Goal: Find specific page/section: Find specific page/section

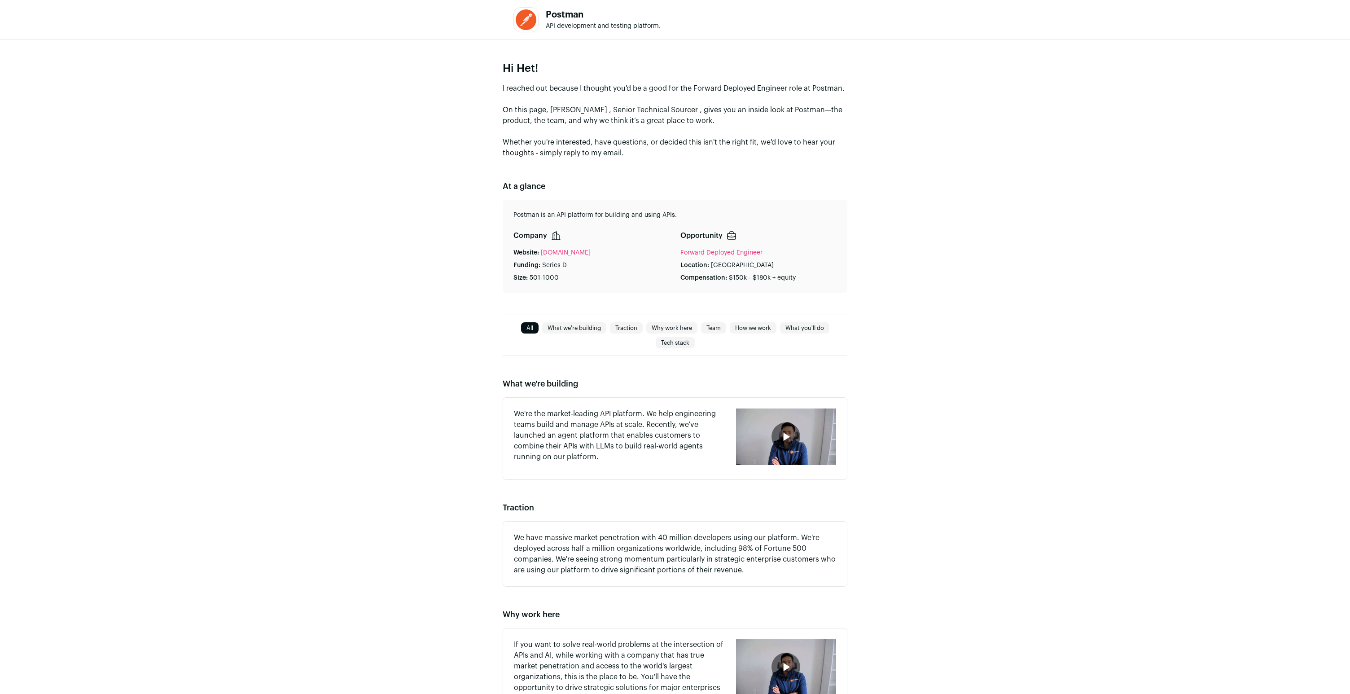
scroll to position [25, 0]
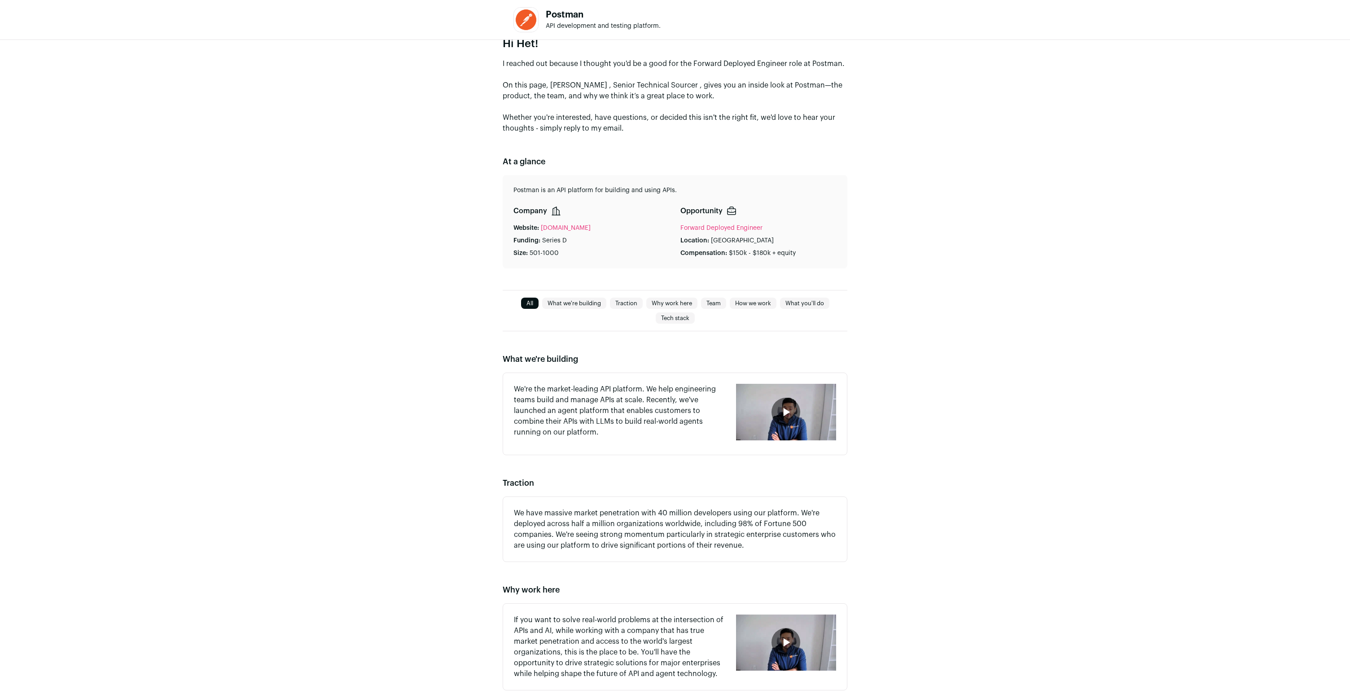
click at [675, 411] on div "button" at bounding box center [786, 412] width 29 height 29
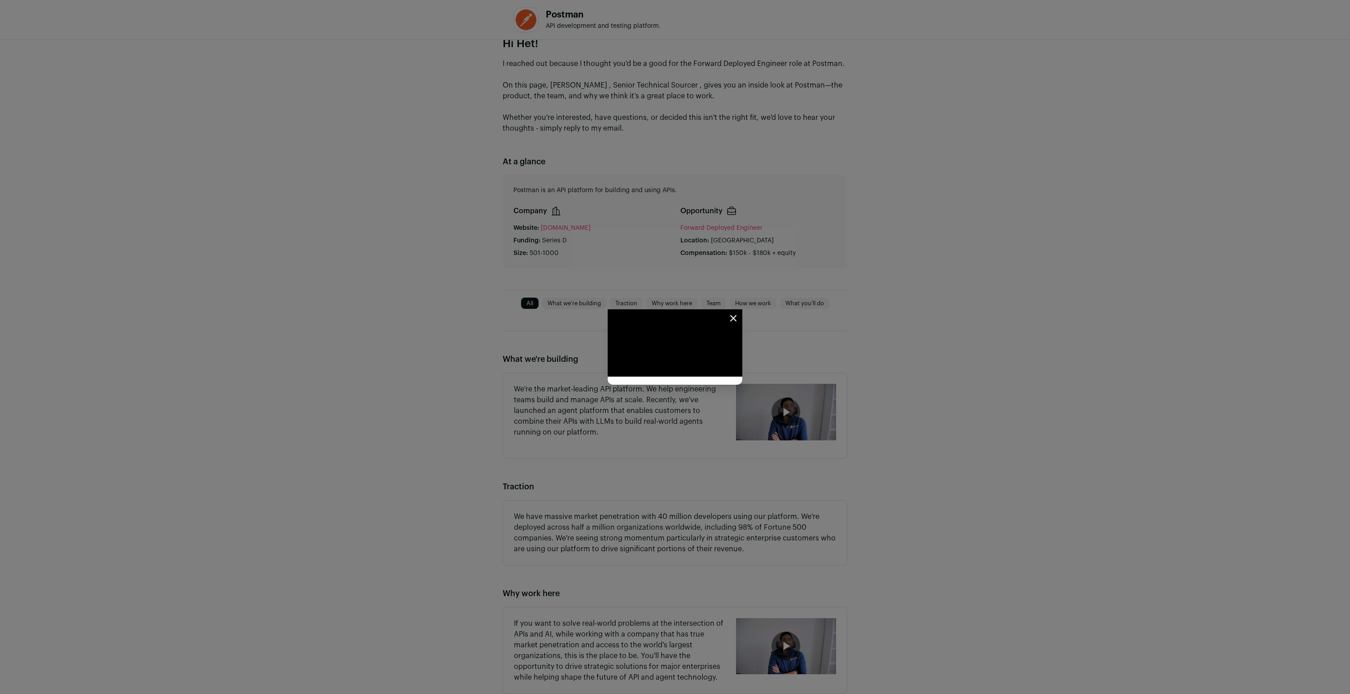
click at [675, 57] on div "Close modal via background" at bounding box center [675, 347] width 1350 height 694
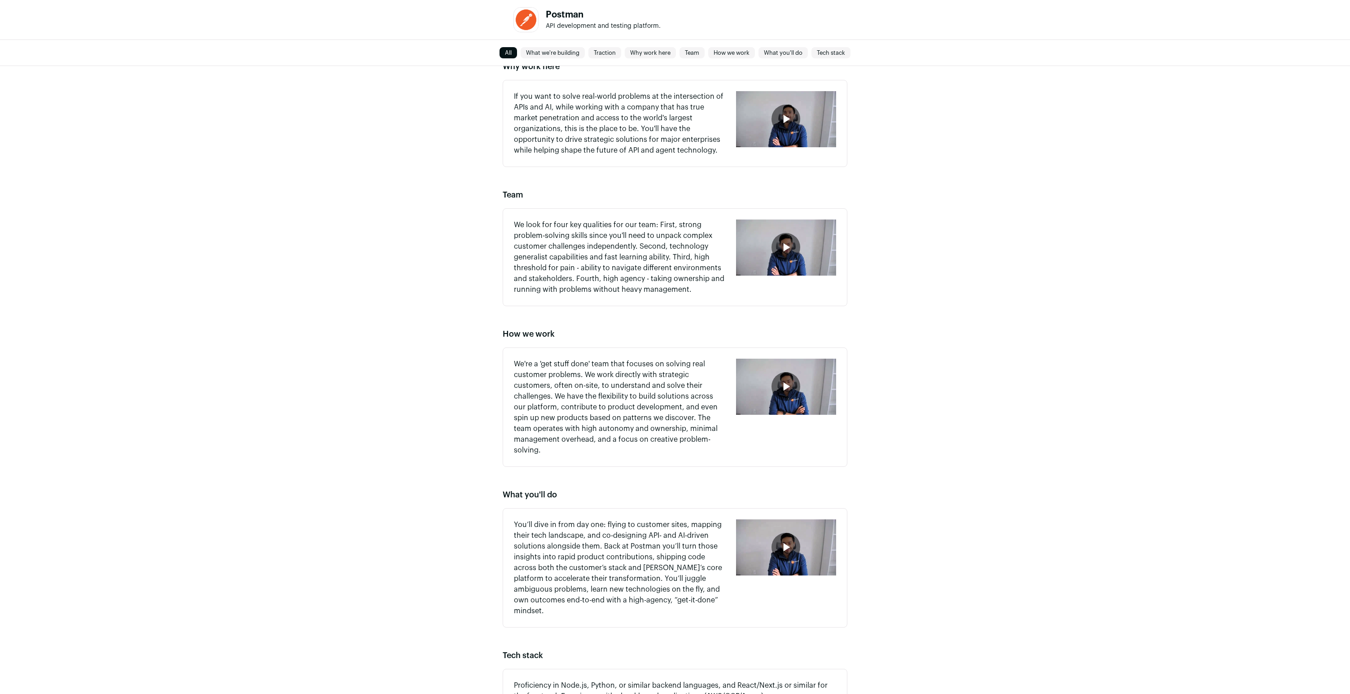
scroll to position [616, 0]
